Goal: Book appointment/travel/reservation

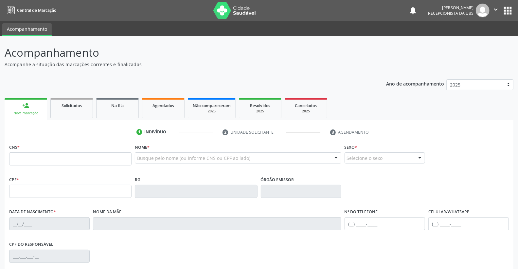
click at [31, 161] on input "text" at bounding box center [70, 158] width 122 height 13
type input "700 7069 7531 2174"
type input "076.172.504-01"
type input "[DATE]"
type input "[PERSON_NAME][DATE]"
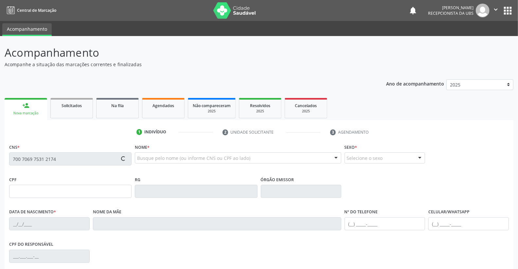
type input "[PHONE_NUMBER]"
type input "037.565.044-09"
type input "969"
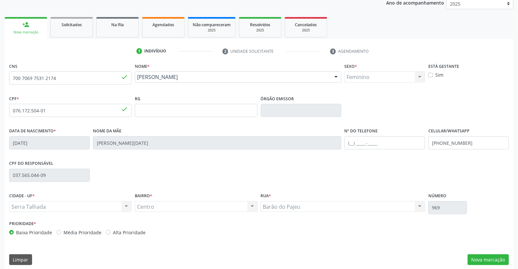
scroll to position [86, 0]
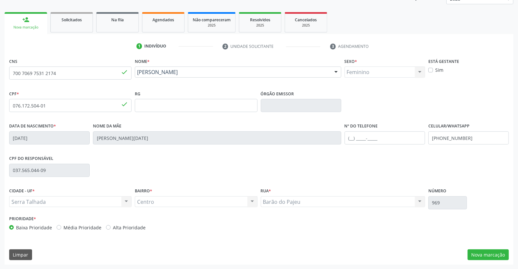
click at [436, 68] on label "Sim" at bounding box center [440, 69] width 8 height 7
click at [431, 68] on input "Sim" at bounding box center [431, 69] width 5 height 6
checkbox input "true"
click at [470, 137] on input "[PHONE_NUMBER]" at bounding box center [469, 137] width 81 height 13
type input "("
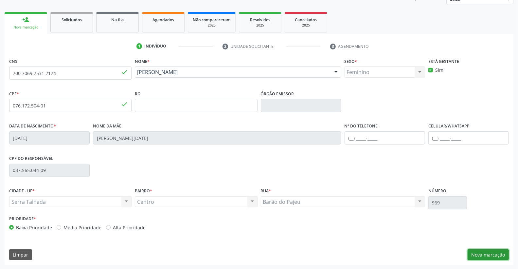
click at [495, 253] on button "Nova marcação" at bounding box center [488, 254] width 41 height 11
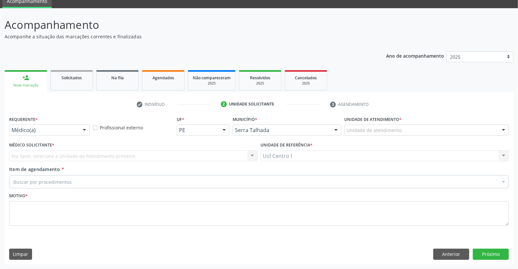
scroll to position [28, 0]
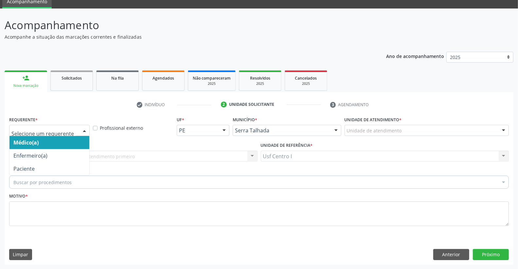
click at [38, 125] on div at bounding box center [49, 130] width 81 height 11
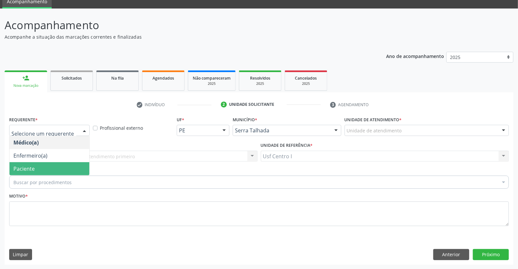
click at [41, 168] on span "Paciente" at bounding box center [49, 168] width 80 height 13
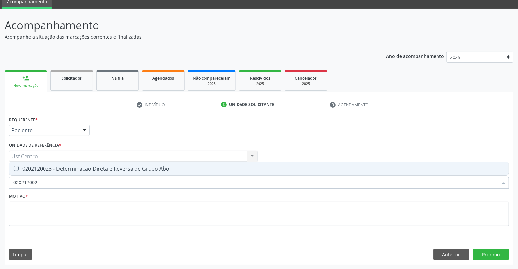
type input "0202120023"
click at [15, 167] on Abo at bounding box center [16, 168] width 5 height 5
click at [14, 167] on Abo "checkbox" at bounding box center [11, 168] width 4 height 4
checkbox Abo "true"
click at [45, 178] on input "0202120023" at bounding box center [255, 182] width 485 height 13
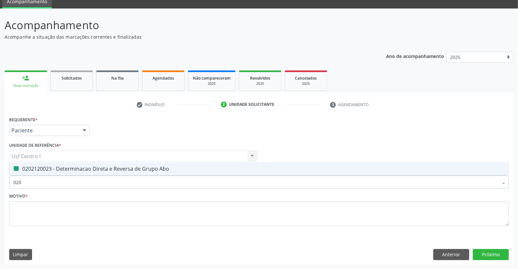
type input "02"
checkbox Abo "false"
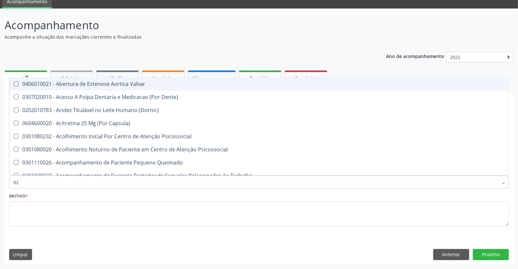
type input "020"
checkbox Projecoes\) "true"
checkbox Abo "false"
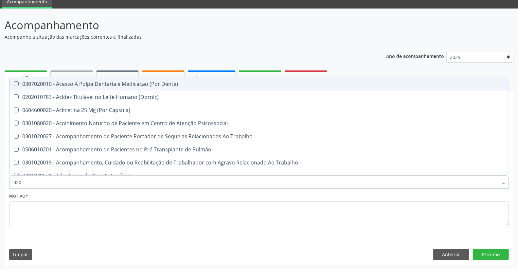
type input "0202"
checkbox Coagulação\ "true"
checkbox Abo "false"
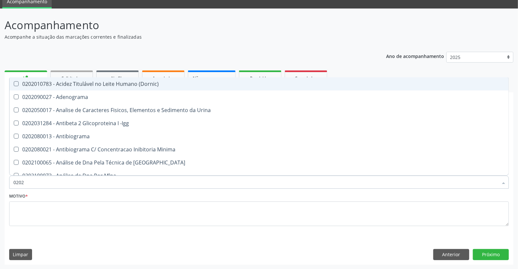
type input "02020"
checkbox Abo "false"
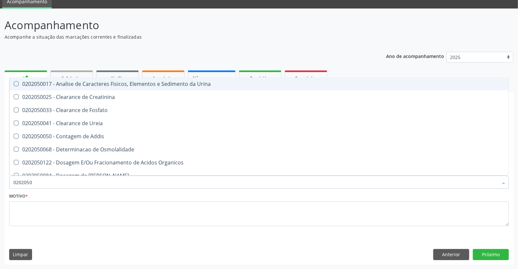
type input "02020500"
click at [15, 83] on Urina at bounding box center [16, 83] width 5 height 5
click at [14, 83] on Urina "checkbox" at bounding box center [11, 84] width 4 height 4
checkbox Urina "true"
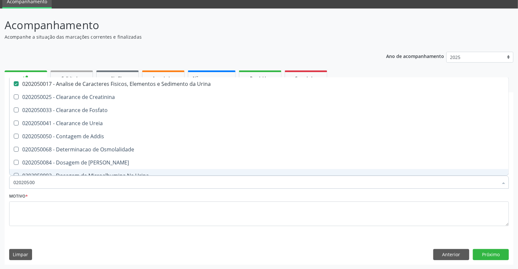
click at [39, 179] on input "02020500" at bounding box center [255, 182] width 485 height 13
type input "02020"
checkbox Urina "false"
checkbox Fosfato "true"
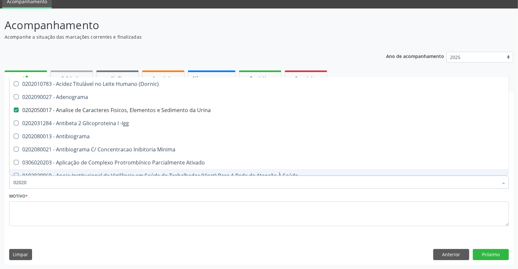
type input "0202"
checkbox Dosagens\) "true"
type input "020"
checkbox Urina "false"
checkbox Creatinina "true"
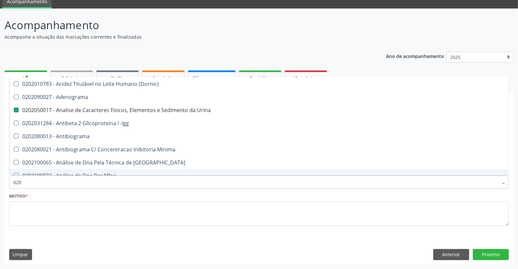
checkbox Abo "false"
checkbox Estriado "true"
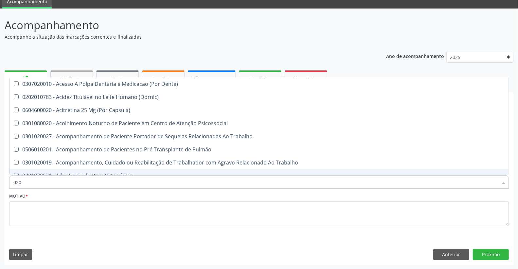
type input "0203"
checkbox Urina "false"
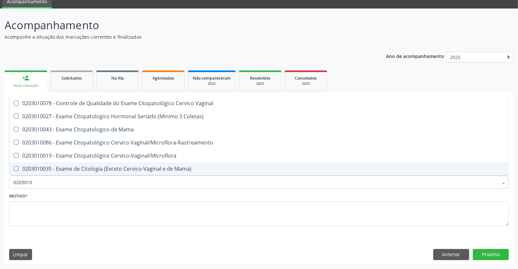
type input "02030100"
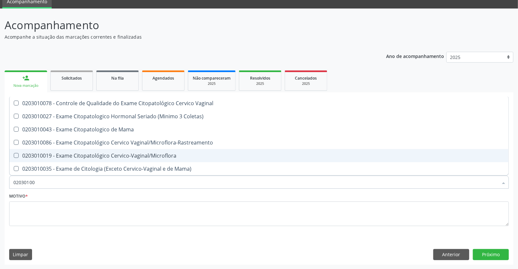
click at [16, 153] on Cervico-Vaginal\/Microflora at bounding box center [16, 155] width 5 height 5
click at [14, 153] on Cervico-Vaginal\/Microflora "checkbox" at bounding box center [11, 155] width 4 height 4
checkbox Cervico-Vaginal\/Microflora "true"
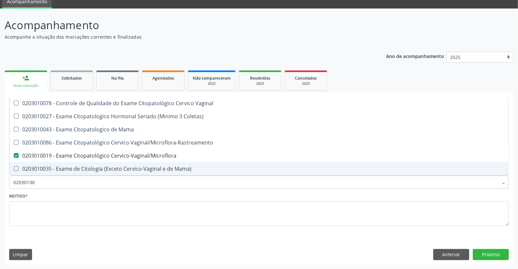
click at [37, 181] on input "02030100" at bounding box center [255, 182] width 485 height 13
type input "0203010"
checkbox Cervico-Vaginal\/Microflora "false"
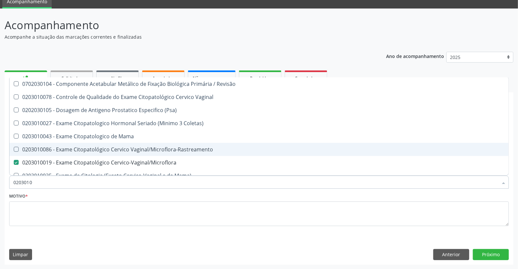
type input "020301"
checkbox Cervico-Vaginal\/Microflora "false"
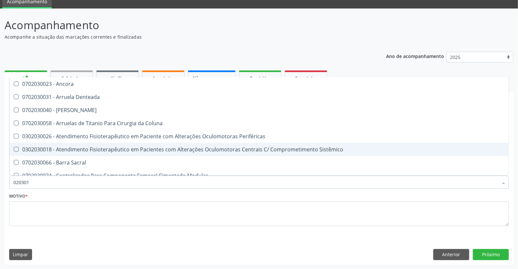
type input "02030"
checkbox Biologica "false"
type input "0203"
checkbox Cervico-Vaginal\/Microflora "false"
checkbox Infantil "true"
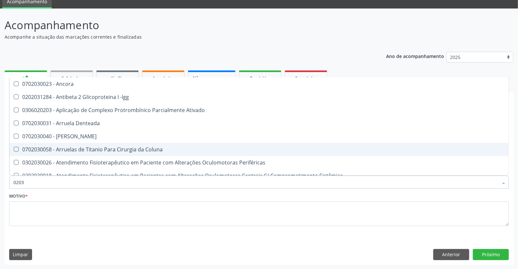
type input "020"
checkbox Biologica "true"
checkbox Cervico-Vaginal\/Microflora "false"
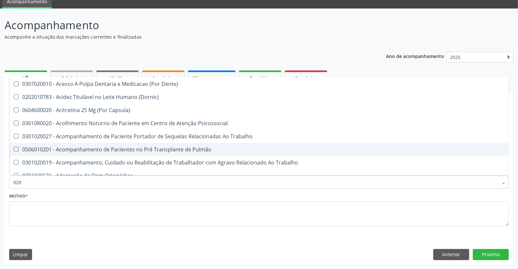
type input "0202"
checkbox Capsula\) "true"
checkbox Urina "false"
checkbox Coagulação\ "true"
checkbox Abo "false"
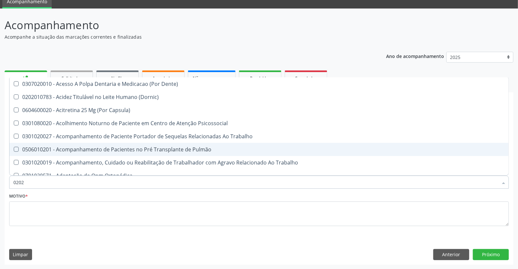
type input "02020"
checkbox Coagulação\ "false"
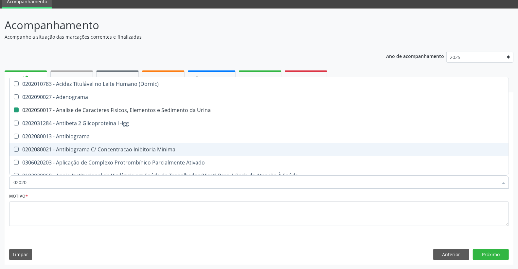
type input "020201"
checkbox Urina "false"
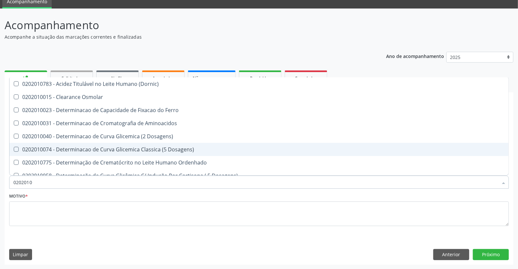
type input "02020104"
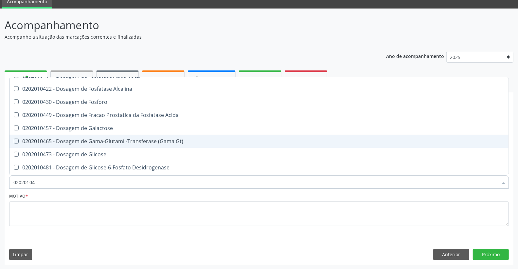
scroll to position [33, 0]
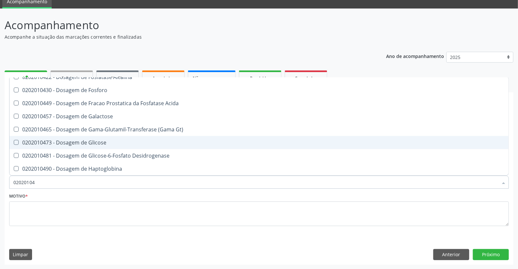
click at [15, 141] on Glicose at bounding box center [16, 142] width 5 height 5
click at [14, 141] on Glicose "checkbox" at bounding box center [11, 142] width 4 height 4
checkbox Glicose "true"
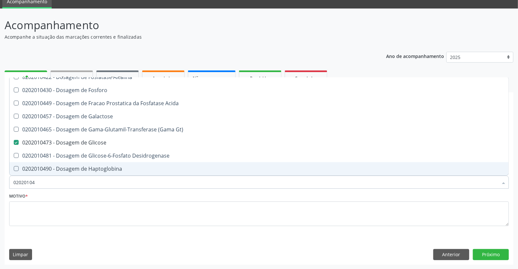
click at [43, 181] on input "02020104" at bounding box center [255, 182] width 485 height 13
type input "0202010"
checkbox Glicose "false"
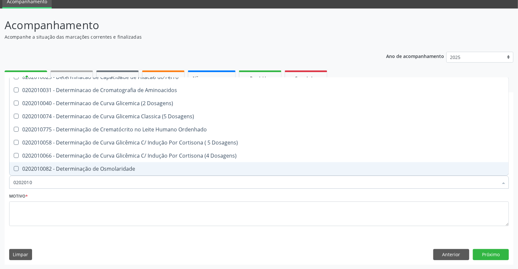
type input "020201"
checkbox Glicose "false"
checkbox Nt-Probnp\) "true"
type input "02020"
checkbox Ferro "true"
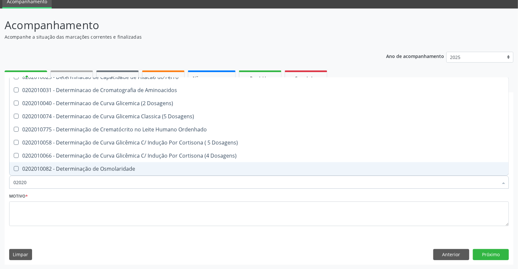
checkbox Nt-Probnp\) "false"
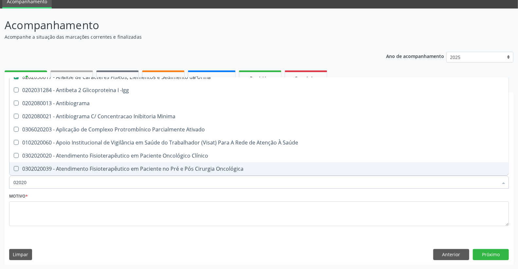
type input "0202"
checkbox Dosagens\) "true"
checkbox Glicose "false"
checkbox Lactato "true"
type input "020"
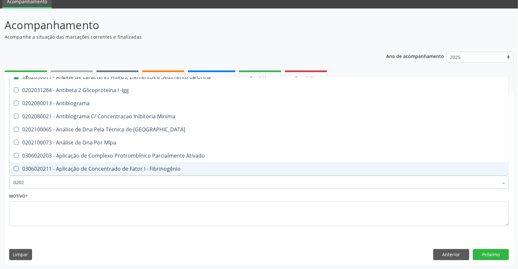
checkbox Urina "false"
checkbox Creatinina "true"
checkbox Abo "false"
checkbox Glicose "false"
checkbox Estriado "true"
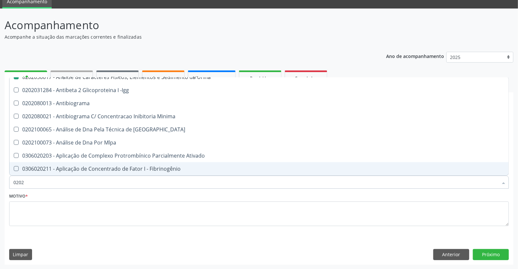
checkbox Boston "true"
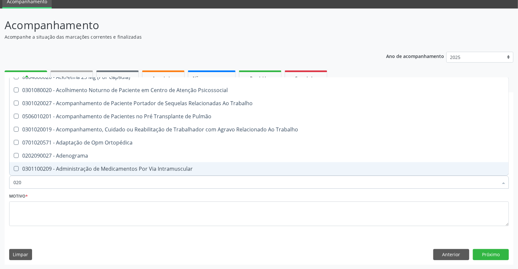
type input "0202"
checkbox Capsula\) "true"
checkbox Urina "false"
checkbox Coagulação\ "true"
checkbox Laser "true"
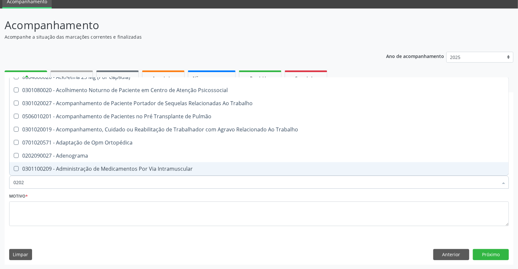
checkbox Abo "false"
checkbox Glicose "false"
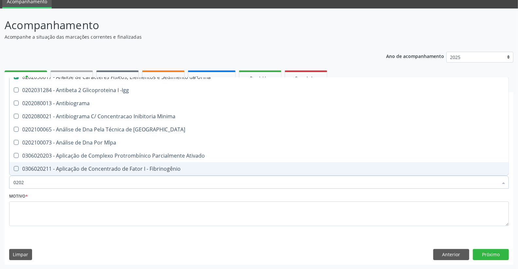
type input "02020"
checkbox Abo "false"
checkbox Xi "true"
checkbox Glicose "false"
type input "020202"
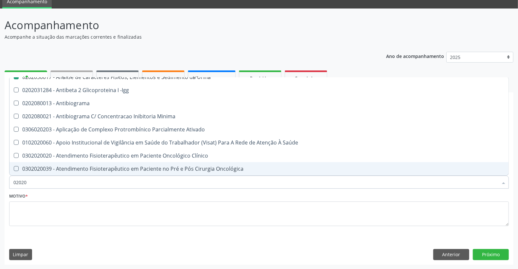
checkbox Urina "false"
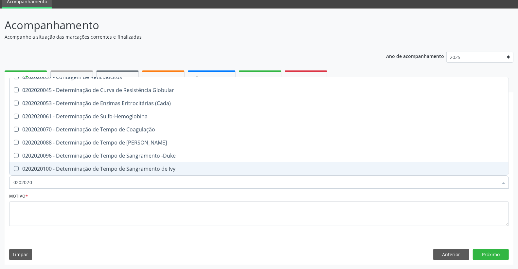
type input "02020203"
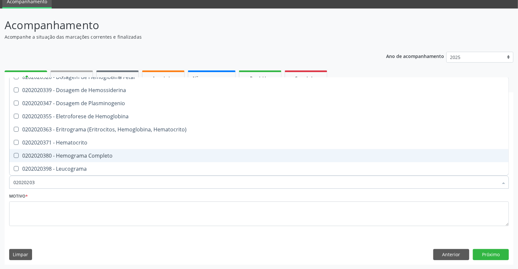
click at [16, 153] on Completo at bounding box center [16, 155] width 5 height 5
click at [14, 153] on Completo "checkbox" at bounding box center [11, 155] width 4 height 4
checkbox Completo "true"
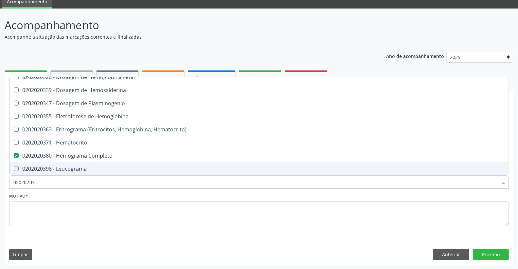
drag, startPoint x: 43, startPoint y: 181, endPoint x: 24, endPoint y: 182, distance: 19.0
click at [24, 182] on input "02020203" at bounding box center [255, 182] width 485 height 13
type input "0202"
checkbox Fetal "true"
checkbox Completo "false"
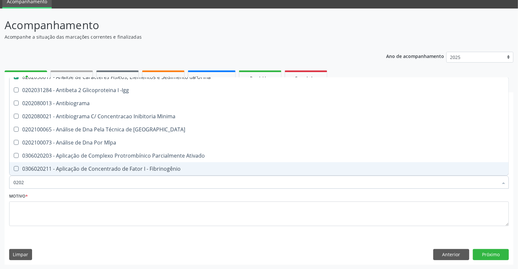
type input "02020"
checkbox Abo "false"
checkbox Xi "true"
checkbox Glicose "false"
checkbox Zinco "true"
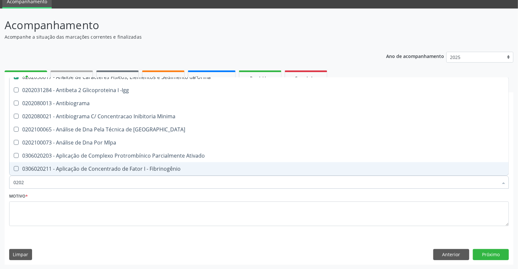
checkbox Completo "false"
type input "020203"
checkbox Urina "false"
checkbox Aminoacidos "true"
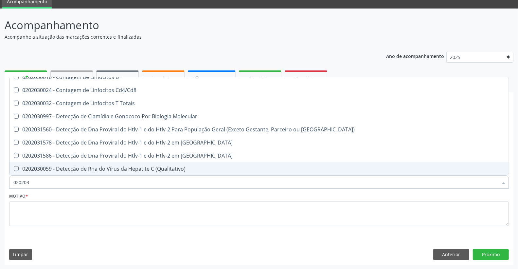
type input "0202030"
checkbox Completo "false"
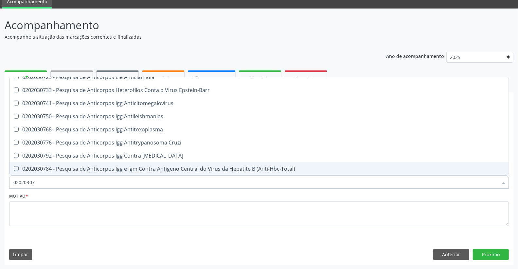
type input "020203076"
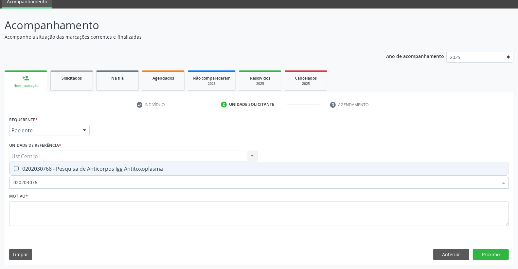
scroll to position [0, 0]
click at [14, 168] on Antitoxoplasma at bounding box center [16, 168] width 5 height 5
click at [14, 168] on Antitoxoplasma "checkbox" at bounding box center [11, 168] width 4 height 4
checkbox Antitoxoplasma "true"
drag, startPoint x: 37, startPoint y: 181, endPoint x: 24, endPoint y: 180, distance: 13.5
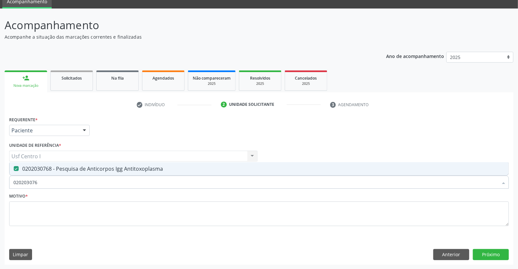
click at [24, 180] on input "020203076" at bounding box center [255, 182] width 485 height 13
type input "0202"
checkbox Antitoxoplasma "false"
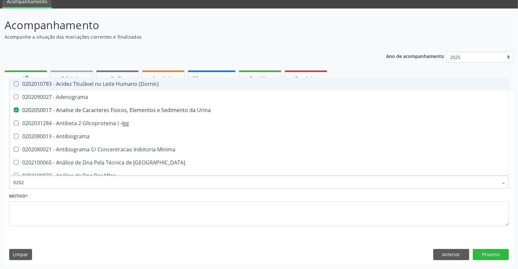
type input "02020"
checkbox Abo "false"
checkbox Xi "true"
checkbox Glicose "false"
checkbox Zinco "true"
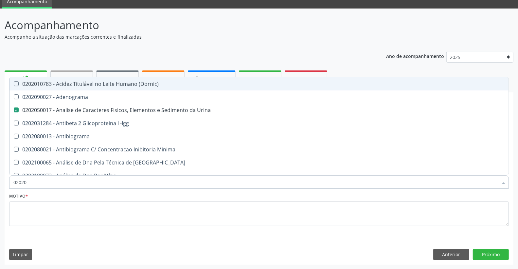
checkbox Completo "false"
checkbox Carini "true"
checkbox Antitoxoplasma "false"
type input "020203"
checkbox Urina "false"
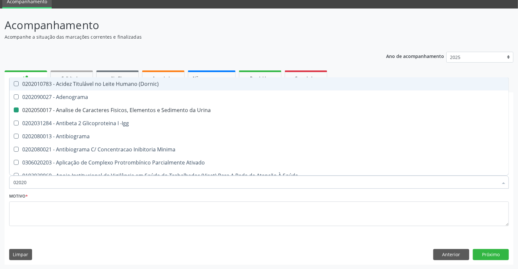
checkbox Aminoacidos "true"
checkbox Anti-Achr "true"
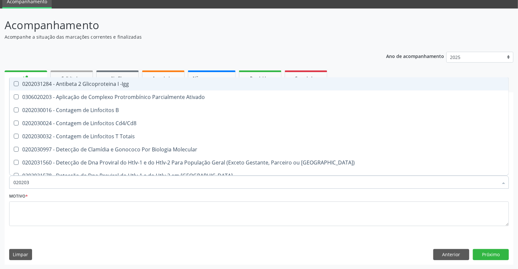
type input "0202030"
checkbox Completo "false"
checkbox \(Ro\) "true"
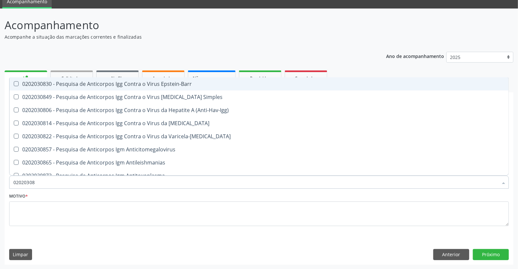
type input "020203087"
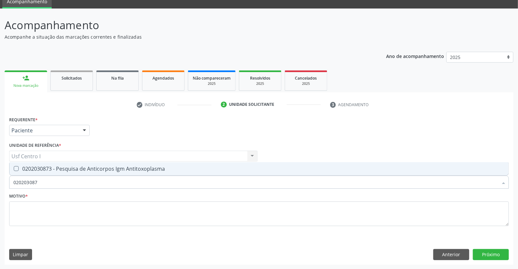
click at [14, 167] on Antitoxoplasma at bounding box center [16, 168] width 5 height 5
click at [14, 167] on Antitoxoplasma "checkbox" at bounding box center [11, 168] width 4 height 4
checkbox Antitoxoplasma "true"
drag, startPoint x: 40, startPoint y: 179, endPoint x: 25, endPoint y: 179, distance: 15.1
click at [25, 179] on input "020203087" at bounding box center [255, 182] width 485 height 13
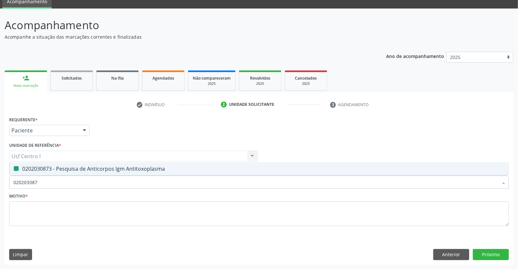
type input "02020"
checkbox Antitoxoplasma "false"
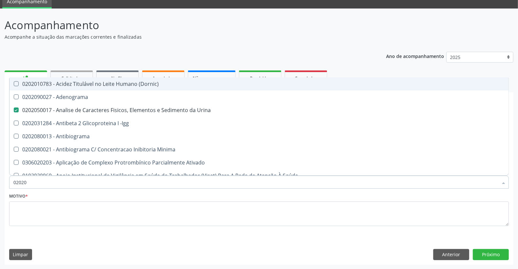
type input "020203"
checkbox Urina "false"
checkbox Aminoacidos "true"
checkbox Anti-Achr "true"
checkbox Calcio "true"
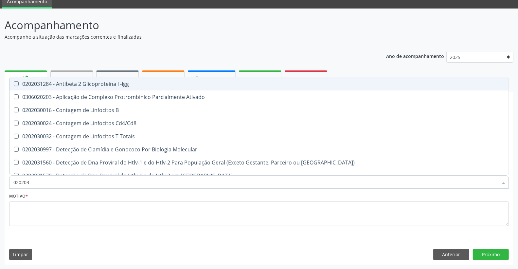
type input "0202030"
checkbox Completo "false"
checkbox \(Ro\) "true"
checkbox Antiespermatozoides "true"
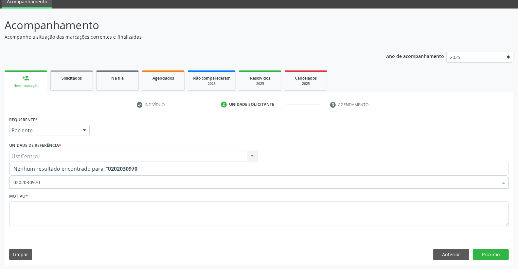
click at [44, 183] on input "0202030970" at bounding box center [255, 182] width 485 height 13
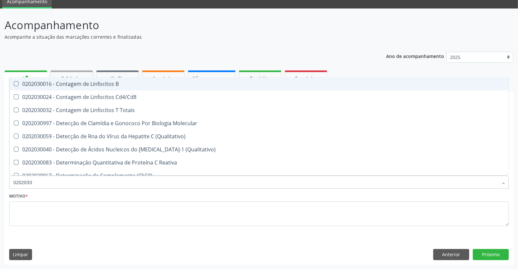
type input "020203"
checkbox Antiglomerulo "true"
checkbox Antitoxoplasma "false"
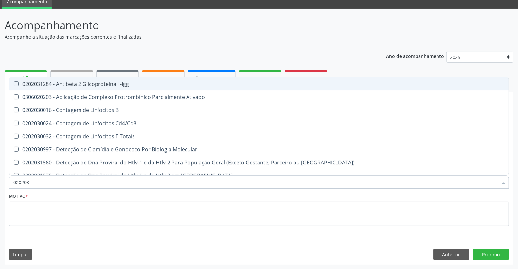
type input "02020"
checkbox B "true"
checkbox Completo "false"
checkbox Antitoxoplasma "false"
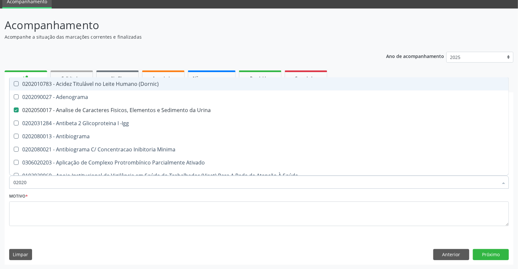
type input "0202"
checkbox Dosagens\) "true"
checkbox Glicose "false"
checkbox Lactato "true"
checkbox Completo "false"
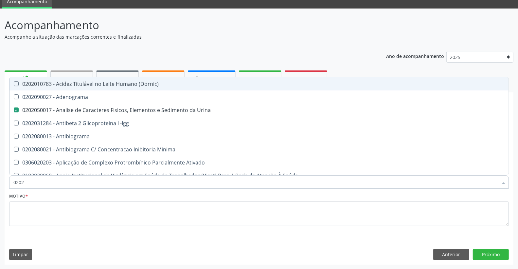
checkbox Pylori "true"
checkbox Antitoxoplasma "false"
checkbox Fezes "true"
checkbox \(Urina\) "true"
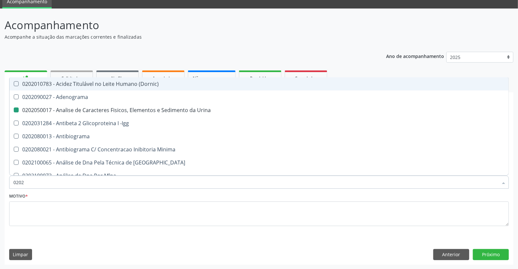
type input "02021"
checkbox Urina "false"
checkbox Ativado "true"
checkbox Abo "false"
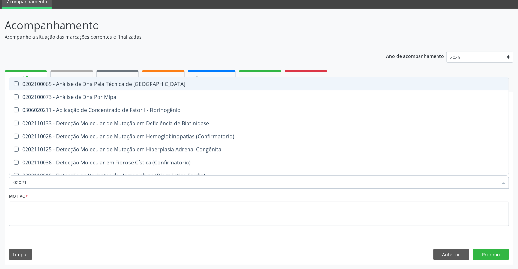
type input "020212"
checkbox Blot "true"
checkbox Abo "false"
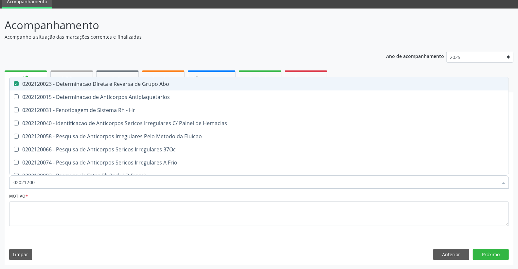
type input "020212008"
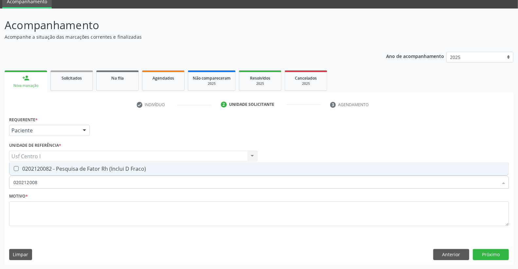
click at [17, 169] on Fraco\) at bounding box center [16, 168] width 5 height 5
click at [14, 169] on Fraco\) "checkbox" at bounding box center [11, 168] width 4 height 4
checkbox Fraco\) "true"
drag, startPoint x: 38, startPoint y: 179, endPoint x: 22, endPoint y: 179, distance: 15.7
click at [22, 179] on input "020212008" at bounding box center [255, 182] width 485 height 13
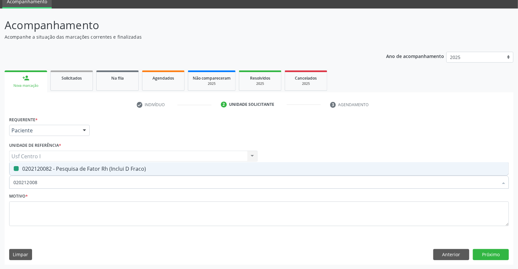
type input "020"
checkbox Fraco\) "false"
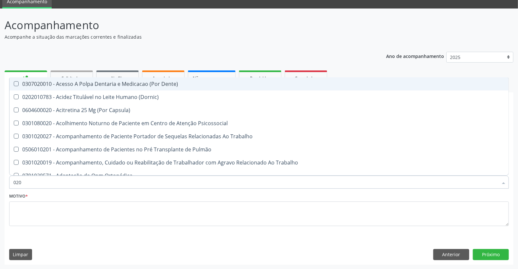
type input "0202"
checkbox Capsula\) "true"
checkbox Urina "false"
checkbox Coagulação\ "true"
checkbox Laser "true"
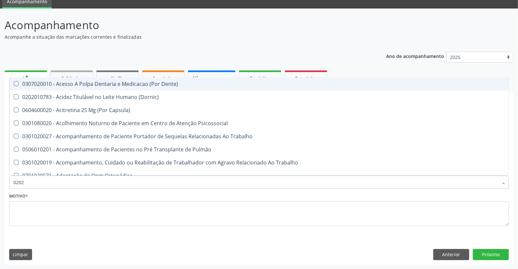
checkbox Biologica "true"
checkbox Abo "false"
checkbox Dosagens\) "true"
checkbox Euglobulina "true"
checkbox Bloqueio "true"
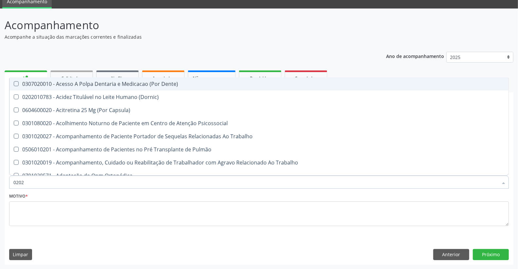
checkbox Glicose "false"
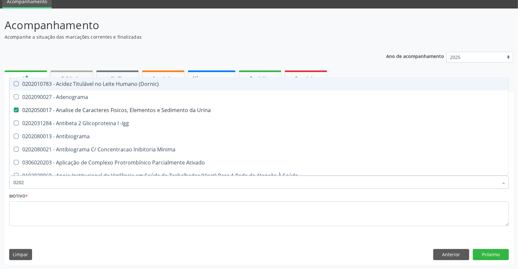
type input "02020"
checkbox Dosagens\) "false"
checkbox Glicose "true"
checkbox Lactato "false"
checkbox Completo "true"
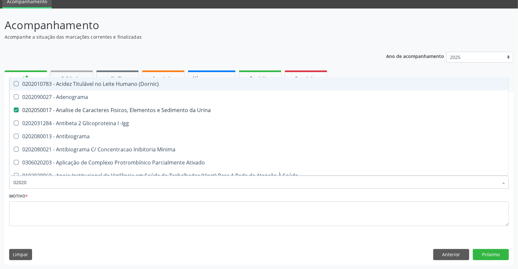
checkbox Pylori "false"
checkbox Antitoxoplasma "true"
checkbox Fezes "false"
checkbox \(Urina\) "false"
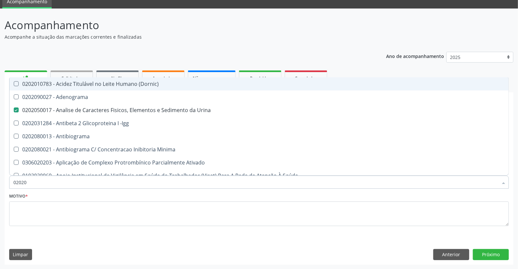
checkbox Gestante "false"
type input "020203"
checkbox Urina "false"
checkbox Aminoacidos "true"
checkbox Anti-Achr "true"
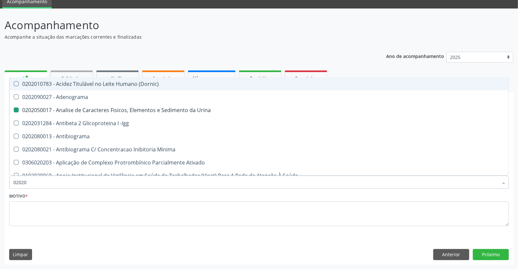
checkbox Calcio "true"
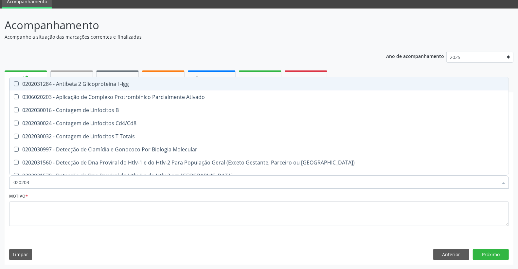
type input "0202030"
checkbox Completo "false"
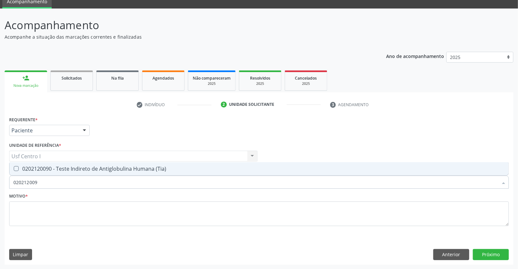
click at [18, 168] on \(Tia\) at bounding box center [16, 168] width 5 height 5
click at [14, 168] on \(Tia\) "checkbox" at bounding box center [11, 168] width 4 height 4
drag, startPoint x: 40, startPoint y: 181, endPoint x: 28, endPoint y: 181, distance: 12.1
click at [28, 181] on input "020212009" at bounding box center [255, 182] width 485 height 13
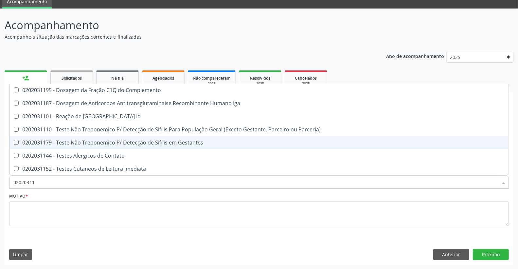
click at [17, 141] on Gestantes at bounding box center [16, 142] width 5 height 5
click at [14, 141] on Gestantes "checkbox" at bounding box center [11, 142] width 4 height 4
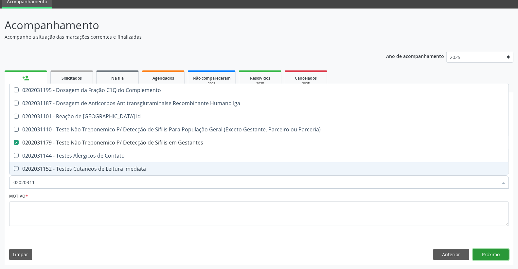
click at [490, 255] on button "Próximo" at bounding box center [491, 254] width 36 height 11
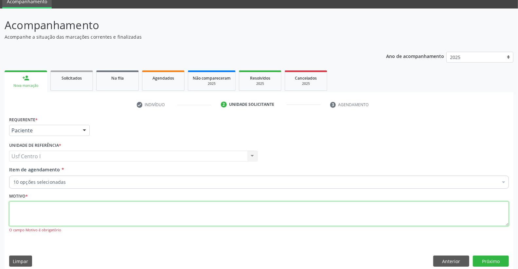
click at [22, 213] on textarea at bounding box center [259, 213] width 500 height 25
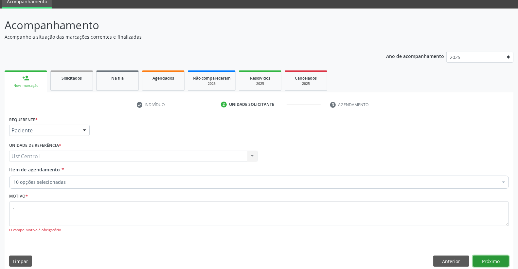
click at [489, 261] on button "Próximo" at bounding box center [491, 260] width 36 height 11
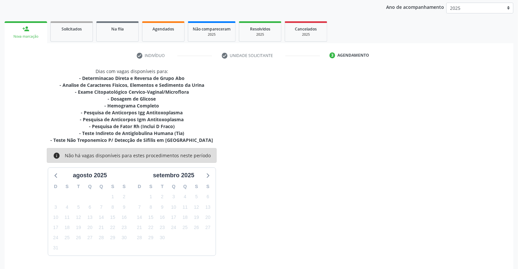
scroll to position [97, 0]
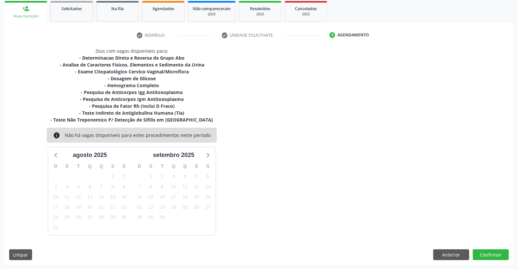
click at [99, 180] on div "31" at bounding box center [101, 176] width 11 height 10
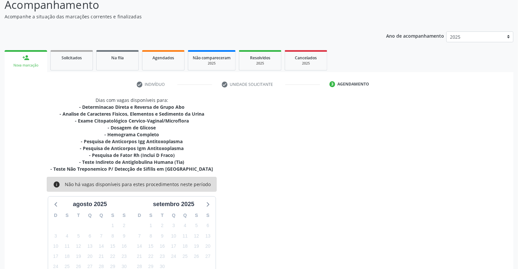
scroll to position [61, 0]
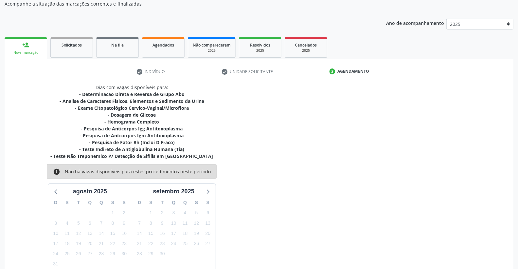
drag, startPoint x: 188, startPoint y: 105, endPoint x: 85, endPoint y: 105, distance: 103.2
click at [85, 105] on div "- Exame Citopatológico Cervico-Vaginal/Microflora" at bounding box center [131, 107] width 163 height 7
click at [366, 124] on div "Dias com vagas disponíveis para: - Determinacao Direta e Reversa de Grupo Abo -…" at bounding box center [259, 178] width 509 height 188
drag, startPoint x: 191, startPoint y: 106, endPoint x: 69, endPoint y: 109, distance: 121.2
click at [69, 109] on div "- Exame Citopatológico Cervico-Vaginal/Microflora" at bounding box center [131, 107] width 163 height 7
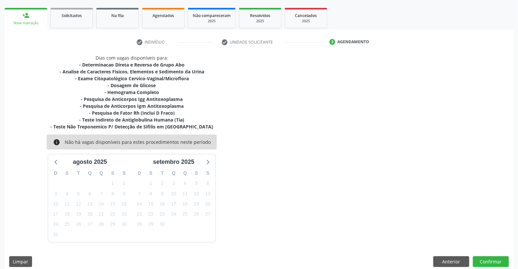
scroll to position [97, 0]
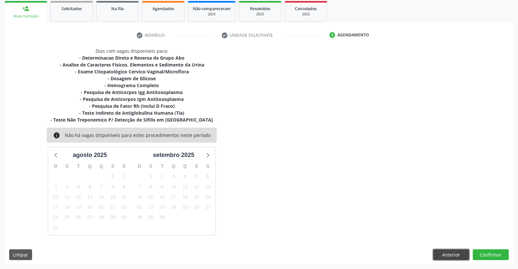
click at [451, 254] on button "Anterior" at bounding box center [452, 254] width 36 height 11
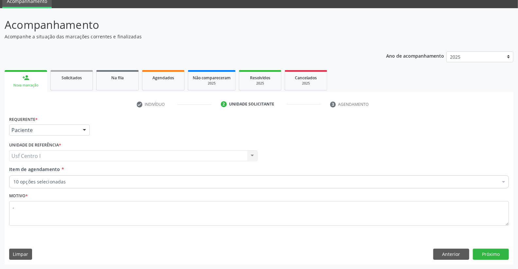
scroll to position [28, 0]
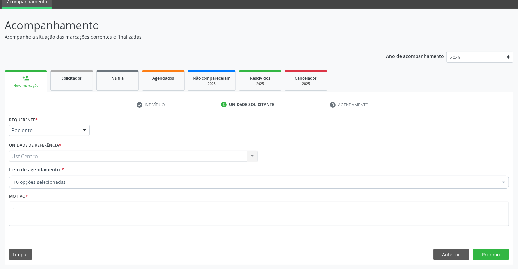
click at [72, 177] on div "10 opções selecionadas" at bounding box center [259, 182] width 500 height 13
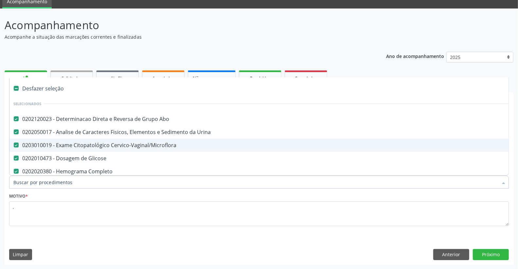
click at [17, 145] on Cervico-Vaginal\/Microflora at bounding box center [16, 144] width 5 height 5
click at [14, 145] on Cervico-Vaginal\/Microflora "checkbox" at bounding box center [11, 145] width 4 height 4
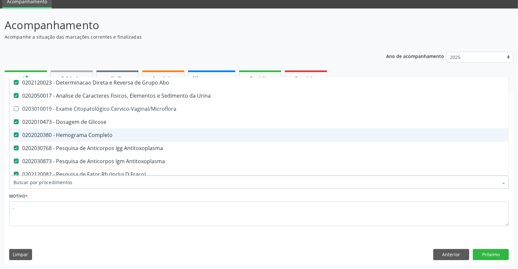
scroll to position [73, 0]
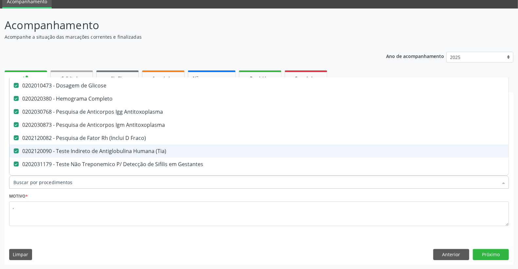
click at [14, 149] on \(Tia\) at bounding box center [16, 150] width 5 height 5
click at [14, 149] on \(Tia\) "checkbox" at bounding box center [11, 151] width 4 height 4
click at [14, 149] on \(Tia\) at bounding box center [16, 150] width 5 height 5
click at [14, 149] on \(Tia\) "checkbox" at bounding box center [11, 151] width 4 height 4
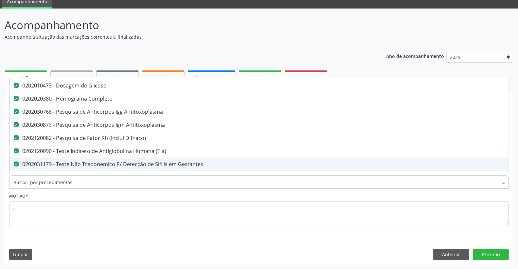
click at [15, 164] on Gestantes at bounding box center [16, 163] width 5 height 5
click at [14, 164] on Gestantes "checkbox" at bounding box center [11, 164] width 4 height 4
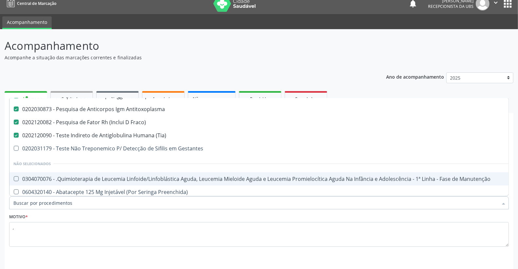
scroll to position [28, 0]
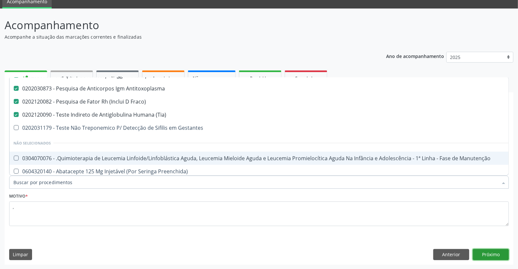
click at [499, 254] on button "Próximo" at bounding box center [491, 254] width 36 height 11
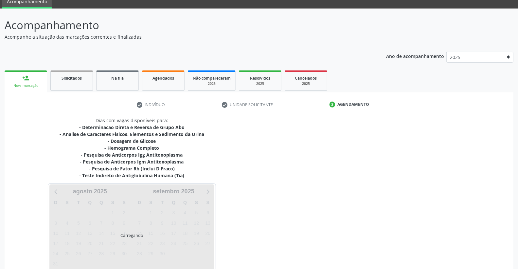
scroll to position [0, 0]
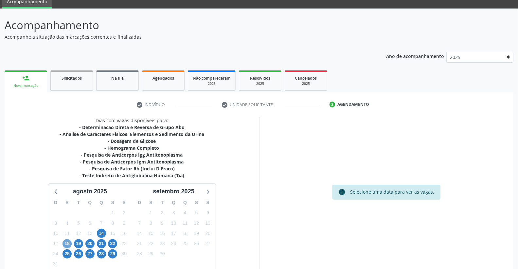
click at [66, 242] on span "18" at bounding box center [67, 243] width 9 height 9
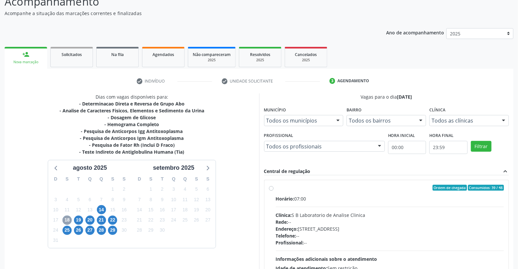
scroll to position [64, 0]
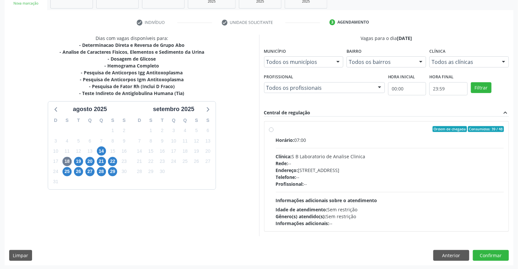
scroll to position [110, 0]
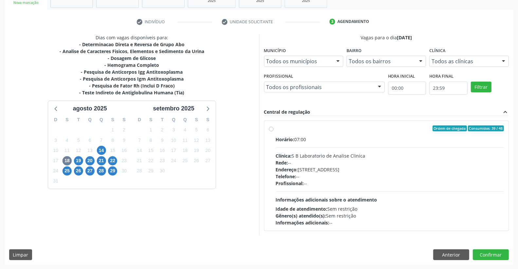
click at [380, 86] on div at bounding box center [380, 87] width 10 height 11
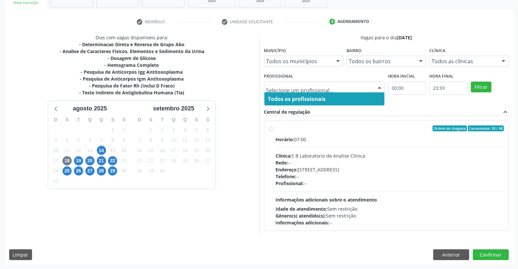
click at [380, 86] on div at bounding box center [380, 87] width 10 height 11
click at [358, 100] on span "Todos os profissionais" at bounding box center [325, 98] width 120 height 13
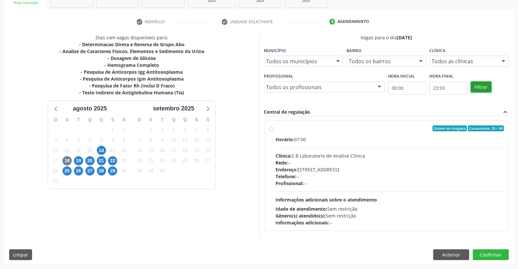
click at [485, 84] on button "Filtrar" at bounding box center [481, 87] width 21 height 11
click at [483, 86] on button "Filtrar" at bounding box center [481, 87] width 21 height 11
click at [484, 86] on button "Filtrar" at bounding box center [481, 87] width 21 height 11
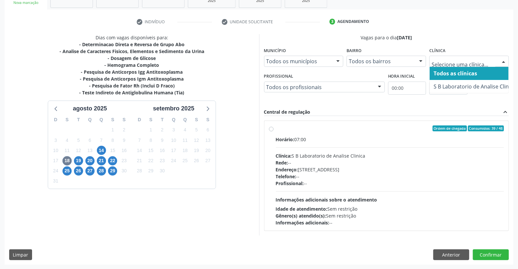
click at [498, 62] on div at bounding box center [470, 61] width 80 height 11
click at [497, 73] on span "Todos as clínicas" at bounding box center [475, 73] width 90 height 13
click at [506, 58] on div at bounding box center [504, 61] width 10 height 11
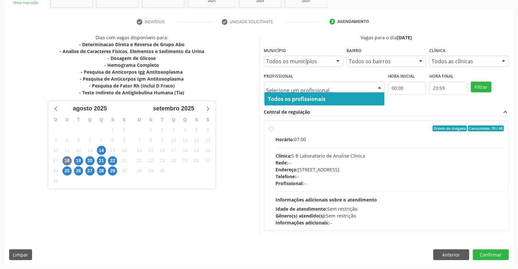
click at [379, 85] on div at bounding box center [380, 87] width 10 height 11
click at [375, 98] on span "Todos os profissionais" at bounding box center [325, 98] width 120 height 13
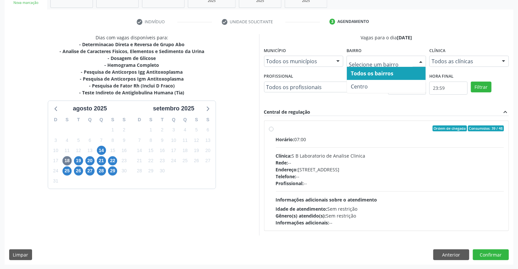
click at [421, 61] on div at bounding box center [421, 61] width 10 height 11
click at [408, 71] on span "Todos os bairros" at bounding box center [386, 73] width 79 height 13
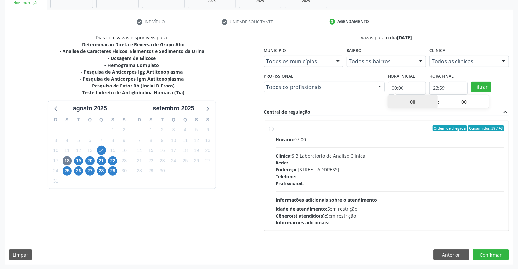
click at [408, 86] on input "00:00" at bounding box center [407, 88] width 38 height 13
click at [404, 84] on input "00:00" at bounding box center [407, 88] width 38 height 13
click at [409, 133] on label "Ordem de chegada Consumidos: 39 / 48 Horário: 07:00 Clínica: S B Laboratorio de…" at bounding box center [390, 175] width 229 height 101
click at [274, 131] on input "Ordem de chegada Consumidos: 39 / 48 Horário: 07:00 Clínica: S B Laboratorio de…" at bounding box center [271, 128] width 5 height 6
radio input "true"
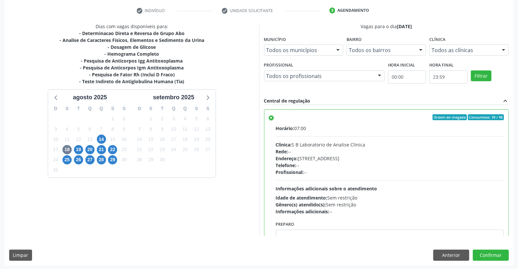
scroll to position [122, 0]
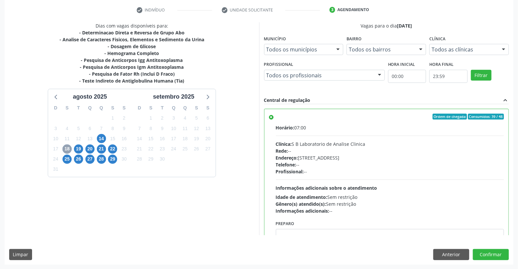
click at [66, 148] on span "18" at bounding box center [67, 148] width 9 height 9
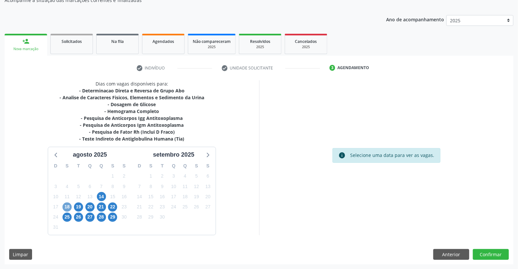
scroll to position [64, 0]
click at [411, 157] on div "Selecione uma data para ver as vagas." at bounding box center [392, 155] width 84 height 7
click at [425, 158] on div "Selecione uma data para ver as vagas." at bounding box center [392, 155] width 84 height 7
click at [454, 254] on button "Anterior" at bounding box center [452, 254] width 36 height 11
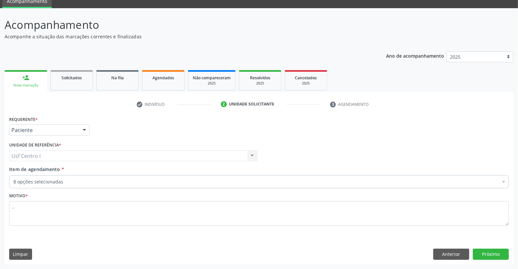
scroll to position [28, 0]
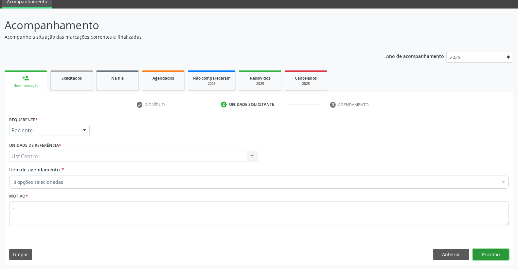
click at [492, 254] on button "Próximo" at bounding box center [491, 254] width 36 height 11
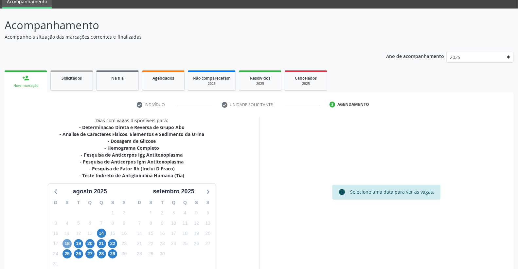
click at [65, 244] on span "18" at bounding box center [67, 243] width 9 height 9
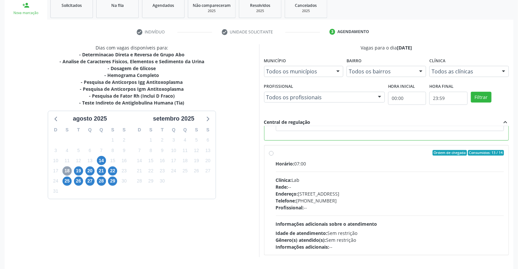
scroll to position [147, 0]
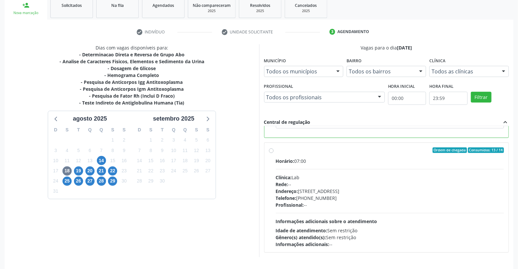
click at [274, 150] on div "Ordem de chegada Consumidos: 13 / 14 Horário: 07:00 Clínica: Lab Rede: -- Ender…" at bounding box center [386, 197] width 235 height 101
radio input "false"
radio input "true"
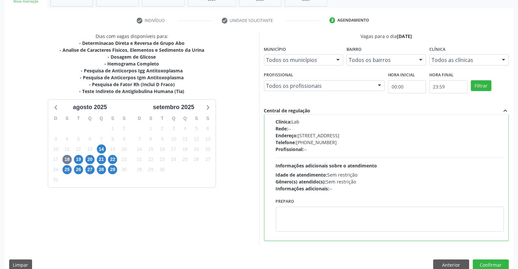
scroll to position [122, 0]
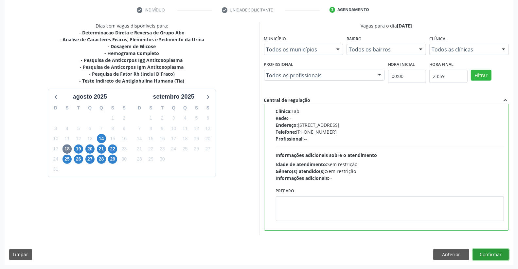
click at [489, 254] on button "Confirmar" at bounding box center [491, 254] width 36 height 11
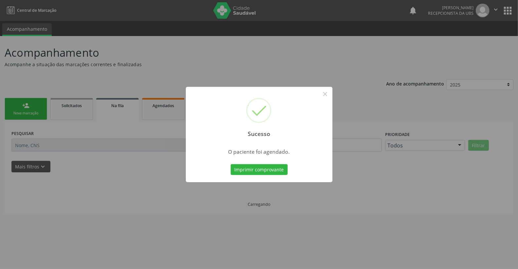
scroll to position [0, 0]
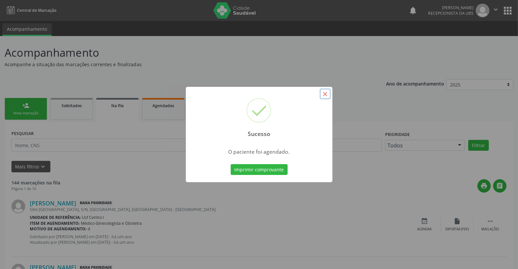
click at [327, 94] on button "×" at bounding box center [325, 93] width 11 height 11
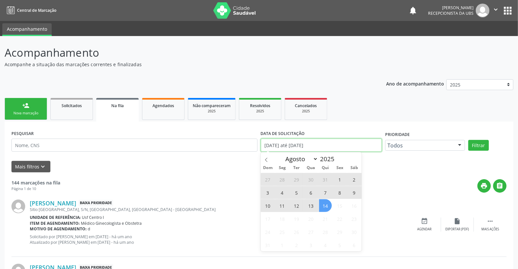
click at [318, 148] on input "01/01/2024 até 14/08/2025" at bounding box center [322, 145] width 122 height 13
click at [292, 187] on span "5" at bounding box center [297, 192] width 13 height 13
type input "05/08/2025"
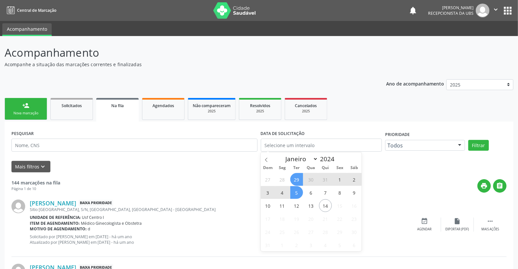
select select "7"
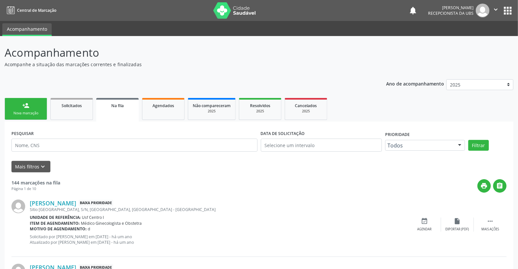
click at [192, 203] on div "Maria Juliana Duarte de Moura Baixa Prioridade" at bounding box center [219, 202] width 379 height 7
click at [314, 143] on input "text" at bounding box center [322, 145] width 122 height 13
click at [475, 145] on button "Filtrar" at bounding box center [479, 145] width 21 height 11
click at [30, 108] on link "person_add Nova marcação" at bounding box center [26, 109] width 43 height 22
click at [174, 106] on span "Agendados" at bounding box center [164, 106] width 22 height 6
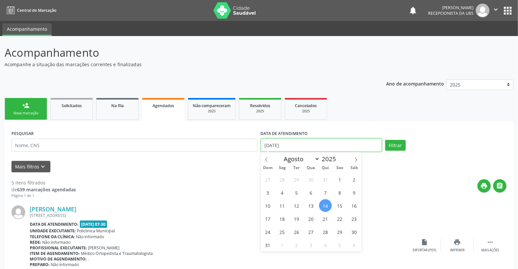
click at [296, 147] on input "14/08/2025" at bounding box center [322, 145] width 122 height 13
click at [283, 220] on span "18" at bounding box center [282, 218] width 13 height 13
type input "[DATE]"
click at [283, 220] on span "18" at bounding box center [282, 218] width 13 height 13
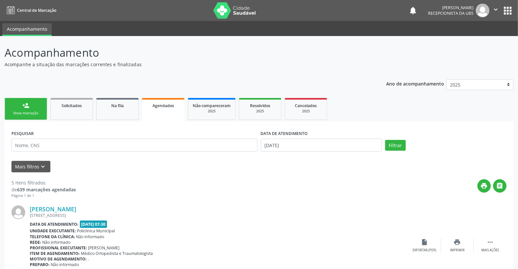
click at [283, 220] on div "Data de atendimento: 14/08/2025 - 07:30" at bounding box center [219, 224] width 379 height 8
click at [162, 104] on span "Agendados" at bounding box center [164, 106] width 22 height 6
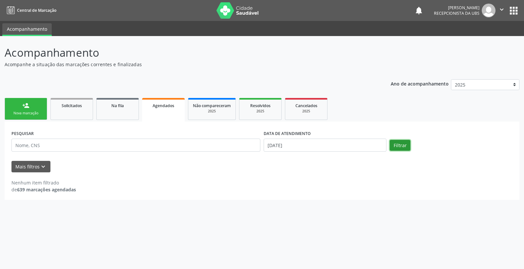
click at [396, 146] on button "Filtrar" at bounding box center [400, 145] width 21 height 11
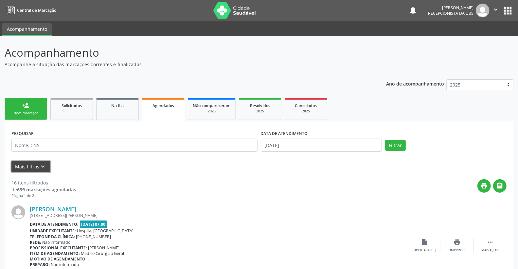
click at [33, 165] on button "Mais filtros keyboard_arrow_down" at bounding box center [30, 166] width 39 height 11
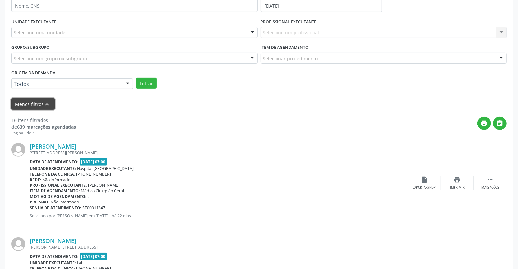
scroll to position [145, 0]
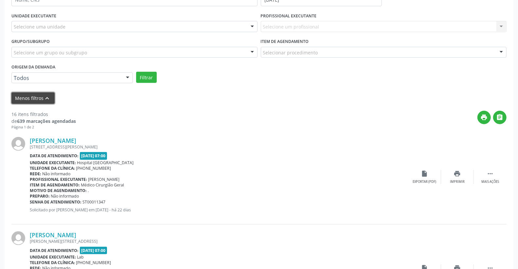
click at [37, 98] on button "Menos filtros keyboard_arrow_up" at bounding box center [32, 97] width 43 height 11
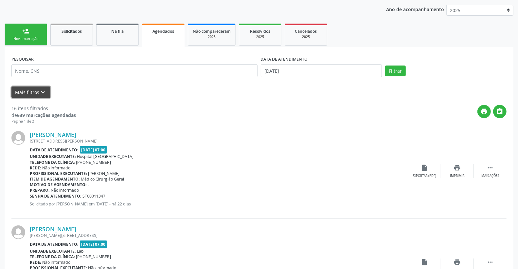
scroll to position [0, 0]
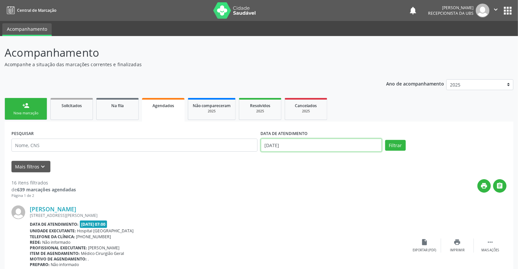
click at [294, 145] on input "[DATE]" at bounding box center [322, 145] width 122 height 13
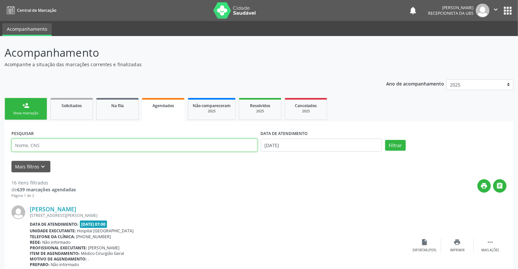
click at [40, 145] on input "text" at bounding box center [134, 145] width 246 height 13
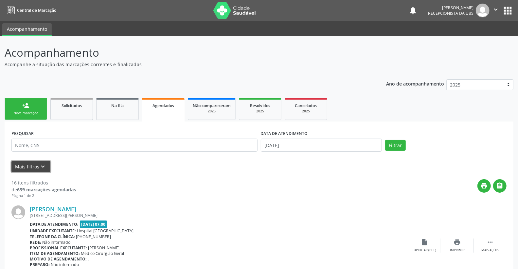
click at [30, 165] on button "Mais filtros keyboard_arrow_down" at bounding box center [30, 166] width 39 height 11
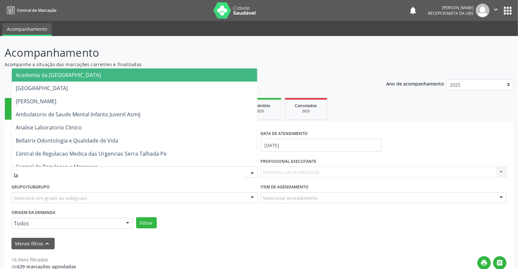
type input "lab"
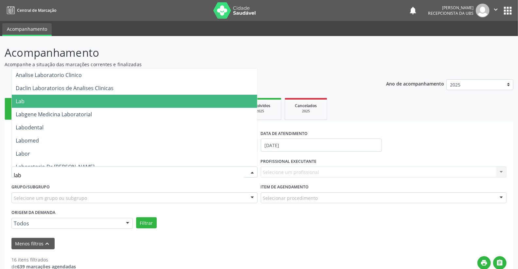
click at [18, 100] on span "Lab" at bounding box center [20, 101] width 9 height 7
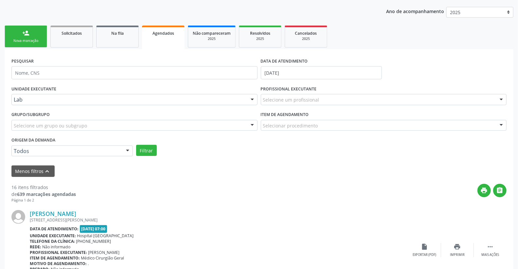
scroll to position [73, 0]
click at [148, 151] on button "Filtrar" at bounding box center [146, 149] width 21 height 11
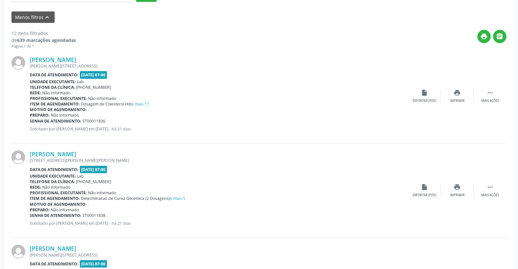
scroll to position [182, 0]
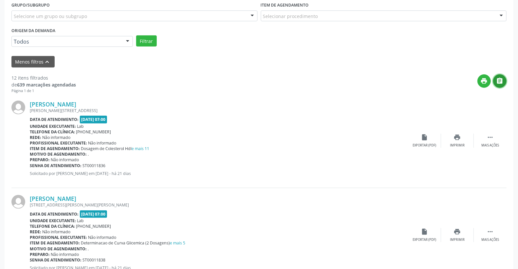
click at [499, 80] on icon "" at bounding box center [500, 80] width 7 height 7
click at [484, 84] on icon "print" at bounding box center [484, 80] width 7 height 7
